Goal: Task Accomplishment & Management: Use online tool/utility

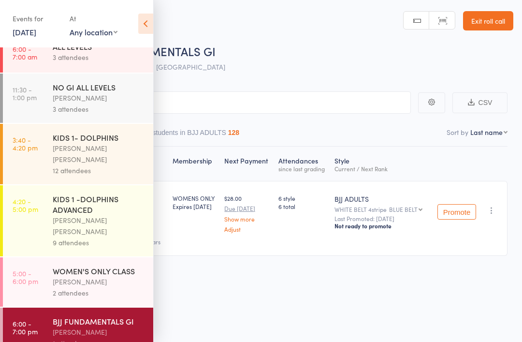
scroll to position [14, 0]
click at [87, 327] on div "[PERSON_NAME]" at bounding box center [99, 332] width 92 height 11
click at [112, 316] on div "BJJ FUNDAMENTALS GI" at bounding box center [99, 321] width 92 height 11
click at [146, 24] on icon at bounding box center [145, 24] width 15 height 20
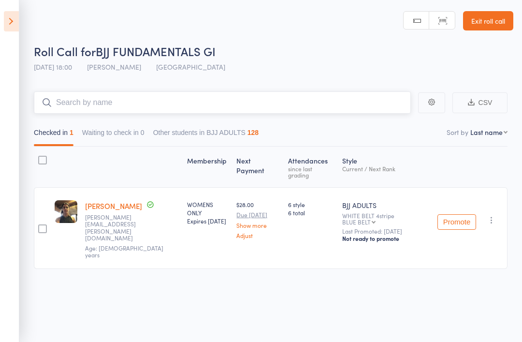
click at [158, 93] on input "search" at bounding box center [222, 102] width 377 height 22
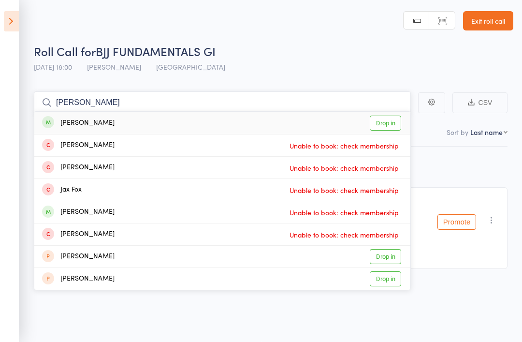
type input "[PERSON_NAME]"
click at [141, 118] on div "[PERSON_NAME] Drop in" at bounding box center [222, 123] width 376 height 22
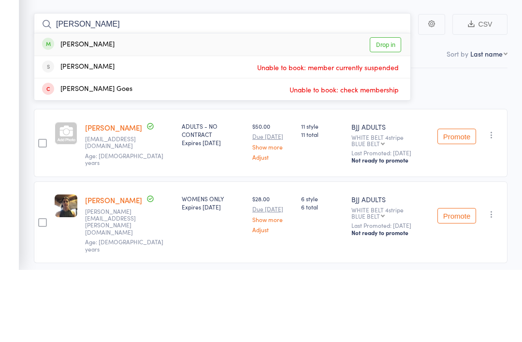
type input "[PERSON_NAME]"
click at [85, 111] on div "[PERSON_NAME]" at bounding box center [78, 116] width 73 height 11
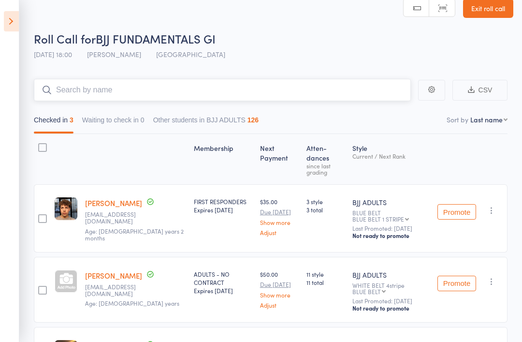
click at [167, 89] on input "search" at bounding box center [222, 90] width 377 height 22
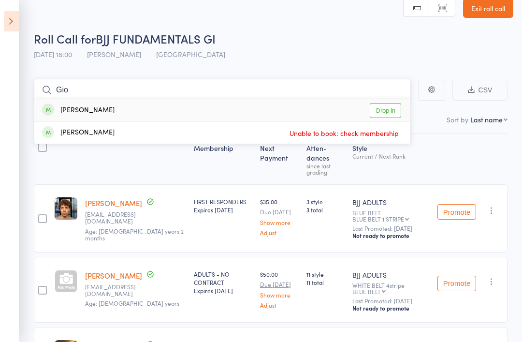
type input "Gio"
click at [382, 107] on link "Drop in" at bounding box center [385, 110] width 31 height 15
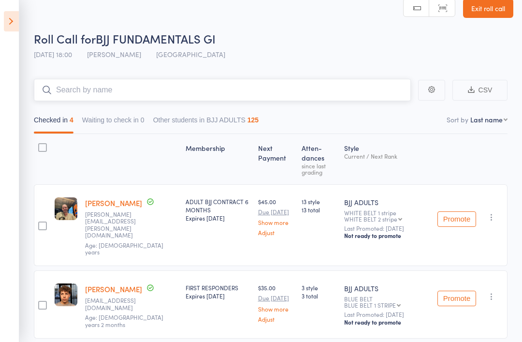
click at [229, 87] on input "search" at bounding box center [222, 90] width 377 height 22
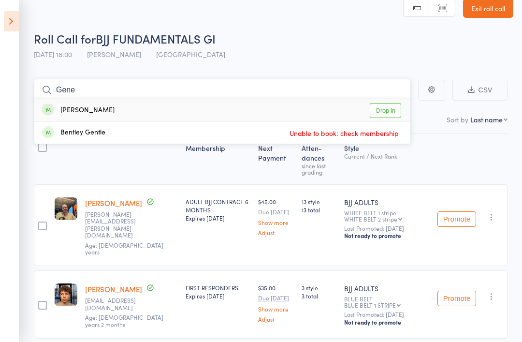
type input "Gene"
click at [390, 110] on link "Drop in" at bounding box center [385, 110] width 31 height 15
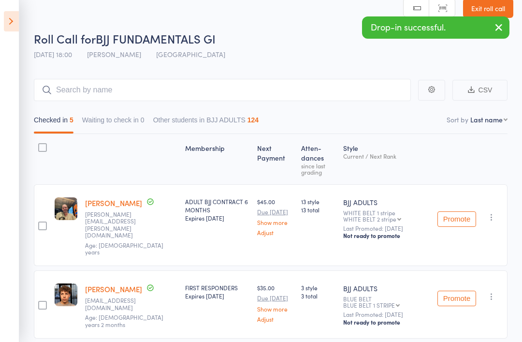
scroll to position [62, 0]
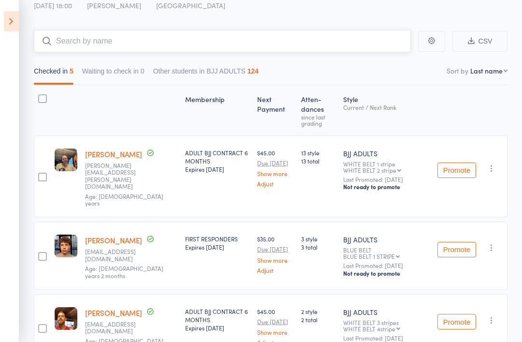
click at [207, 51] on input "search" at bounding box center [222, 41] width 377 height 22
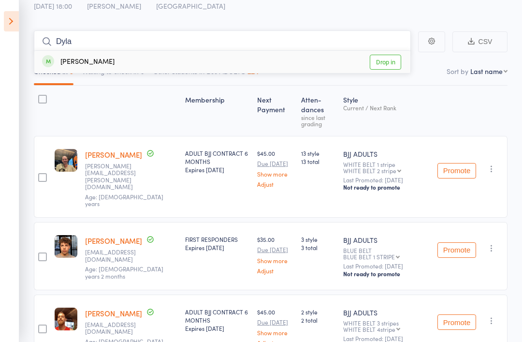
type input "Dyla"
click at [390, 62] on link "Drop in" at bounding box center [385, 62] width 31 height 15
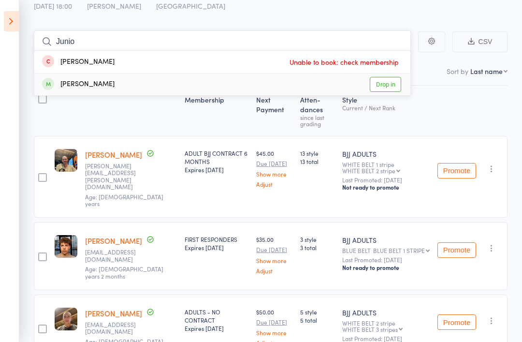
type input "Junio"
click at [385, 83] on link "Drop in" at bounding box center [385, 84] width 31 height 15
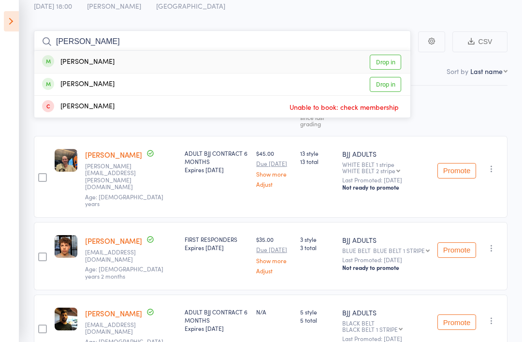
type input "[PERSON_NAME]"
click at [392, 62] on link "Drop in" at bounding box center [385, 62] width 31 height 15
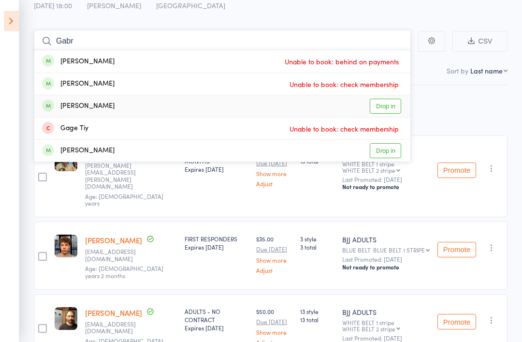
type input "Gabr"
click at [391, 108] on link "Drop in" at bounding box center [385, 106] width 31 height 15
